Goal: Find specific page/section: Find specific page/section

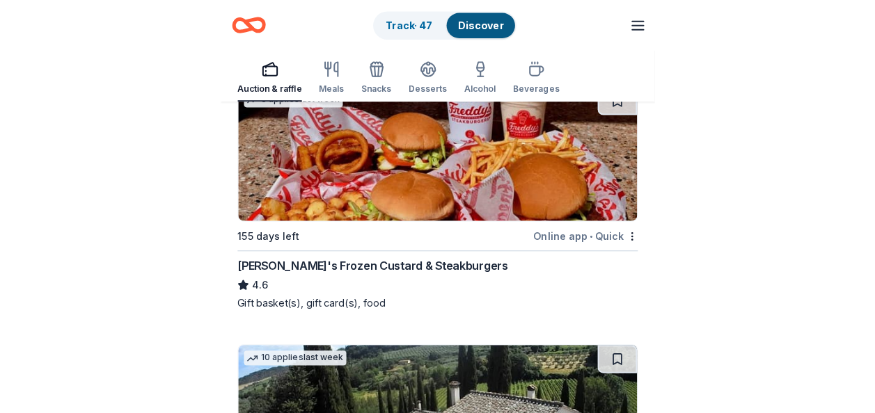
scroll to position [6922, 0]
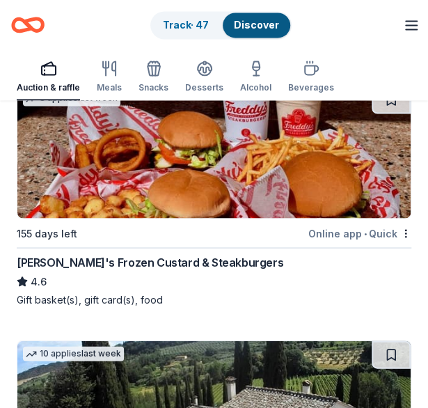
click at [381, 62] on div "Auction & raffle Meals Snacks Desserts Alcohol Beverages Search" at bounding box center [214, 75] width 395 height 52
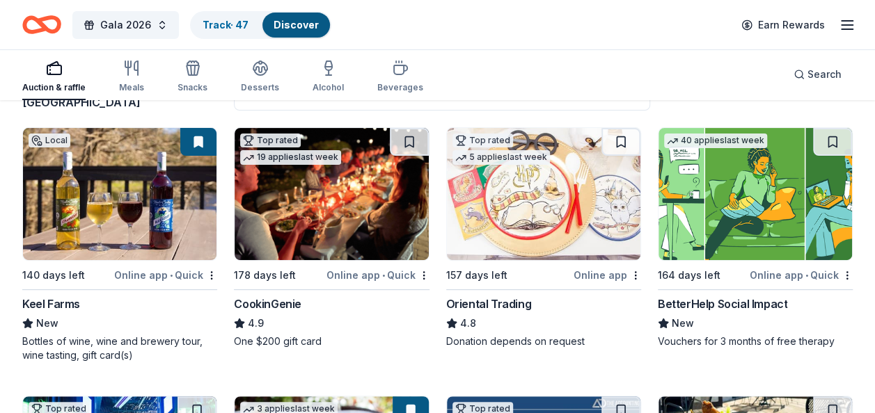
scroll to position [113, 0]
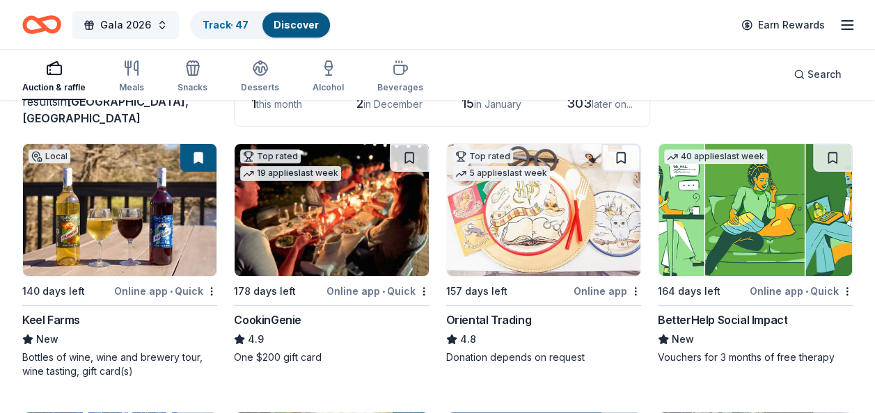
click at [155, 22] on button "Gala 2026" at bounding box center [125, 25] width 106 height 28
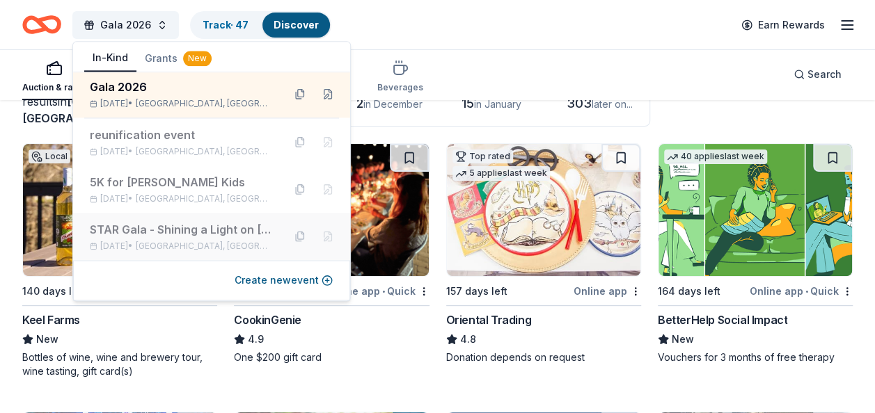
scroll to position [0, 0]
click at [427, 21] on div "Gala 2026 Track · 47 Discover Earn Rewards" at bounding box center [437, 24] width 830 height 33
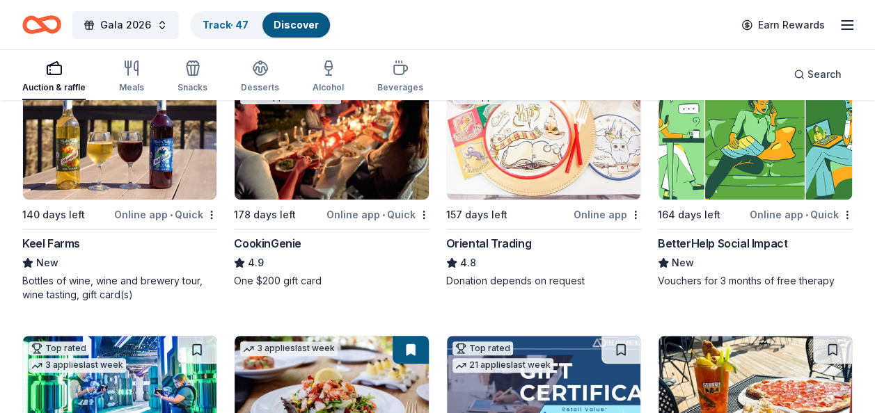
scroll to position [189, 0]
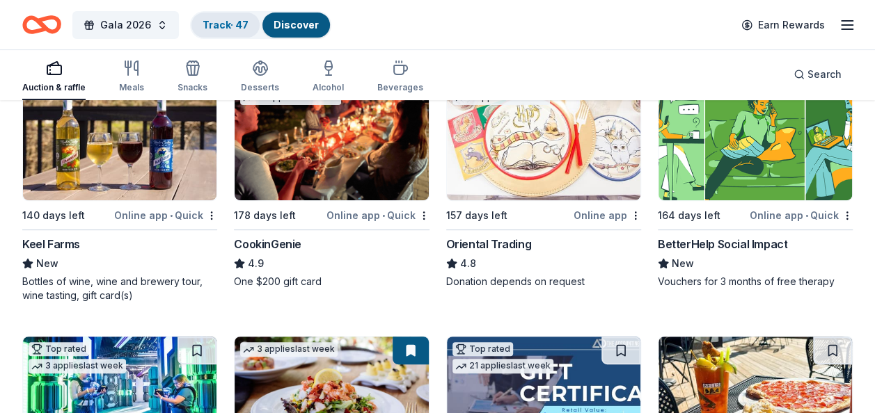
click at [231, 15] on div "Track · 47" at bounding box center [225, 25] width 68 height 25
click at [227, 27] on link "Track · 47" at bounding box center [226, 25] width 46 height 12
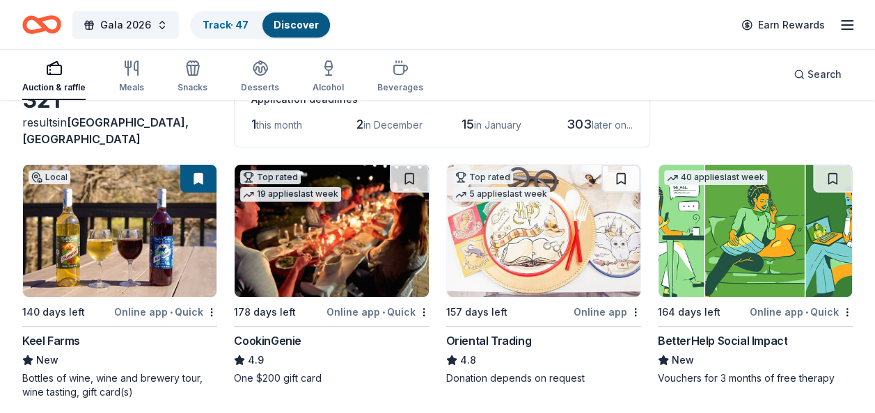
scroll to position [0, 0]
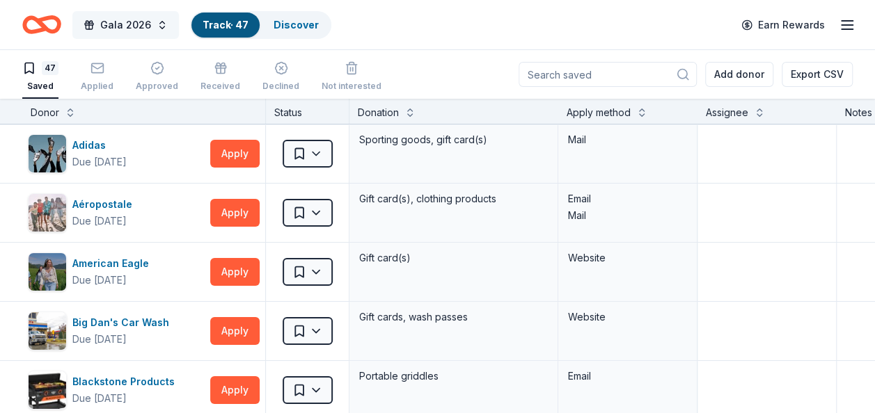
click at [88, 26] on span "button" at bounding box center [89, 24] width 11 height 11
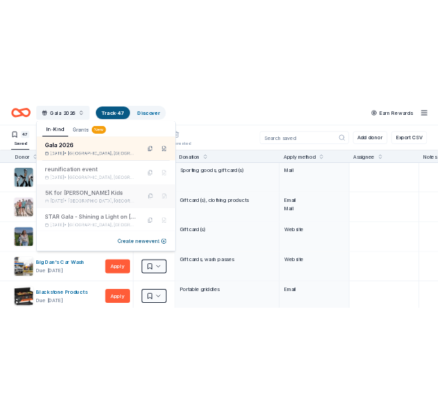
scroll to position [2, 0]
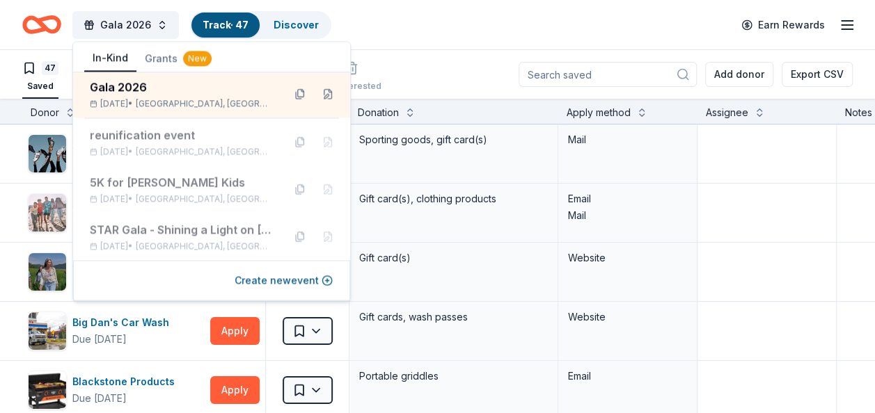
click at [41, 22] on icon "Home" at bounding box center [49, 24] width 22 height 14
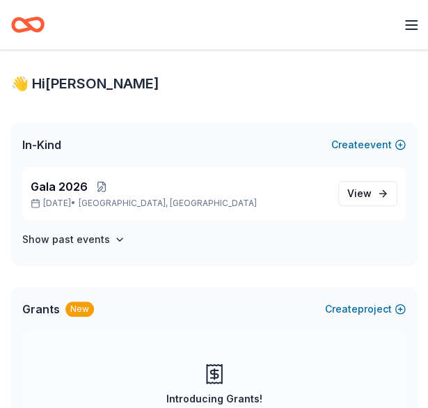
click at [407, 30] on icon "button" at bounding box center [411, 25] width 17 height 17
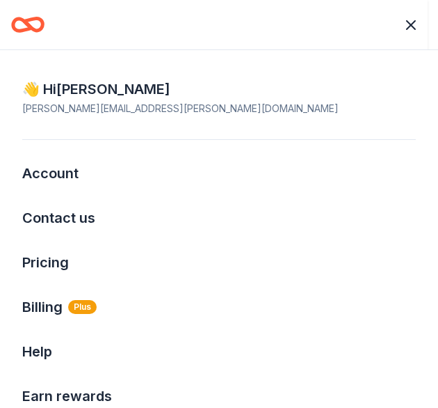
click at [411, 24] on html "Earn Rewards 👋 Hi [PERSON_NAME] In-Kind Create new event Gala [DATE], 2026 • [G…" at bounding box center [219, 204] width 438 height 408
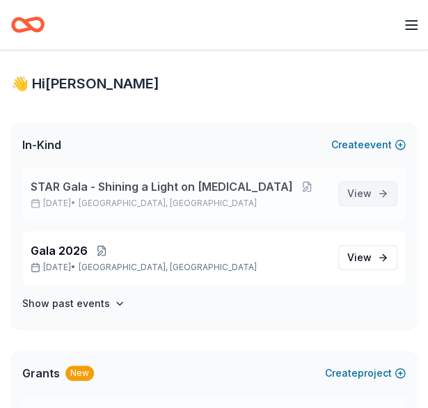
click at [368, 193] on span "View event" at bounding box center [359, 193] width 24 height 17
